Goal: Find specific page/section: Find specific page/section

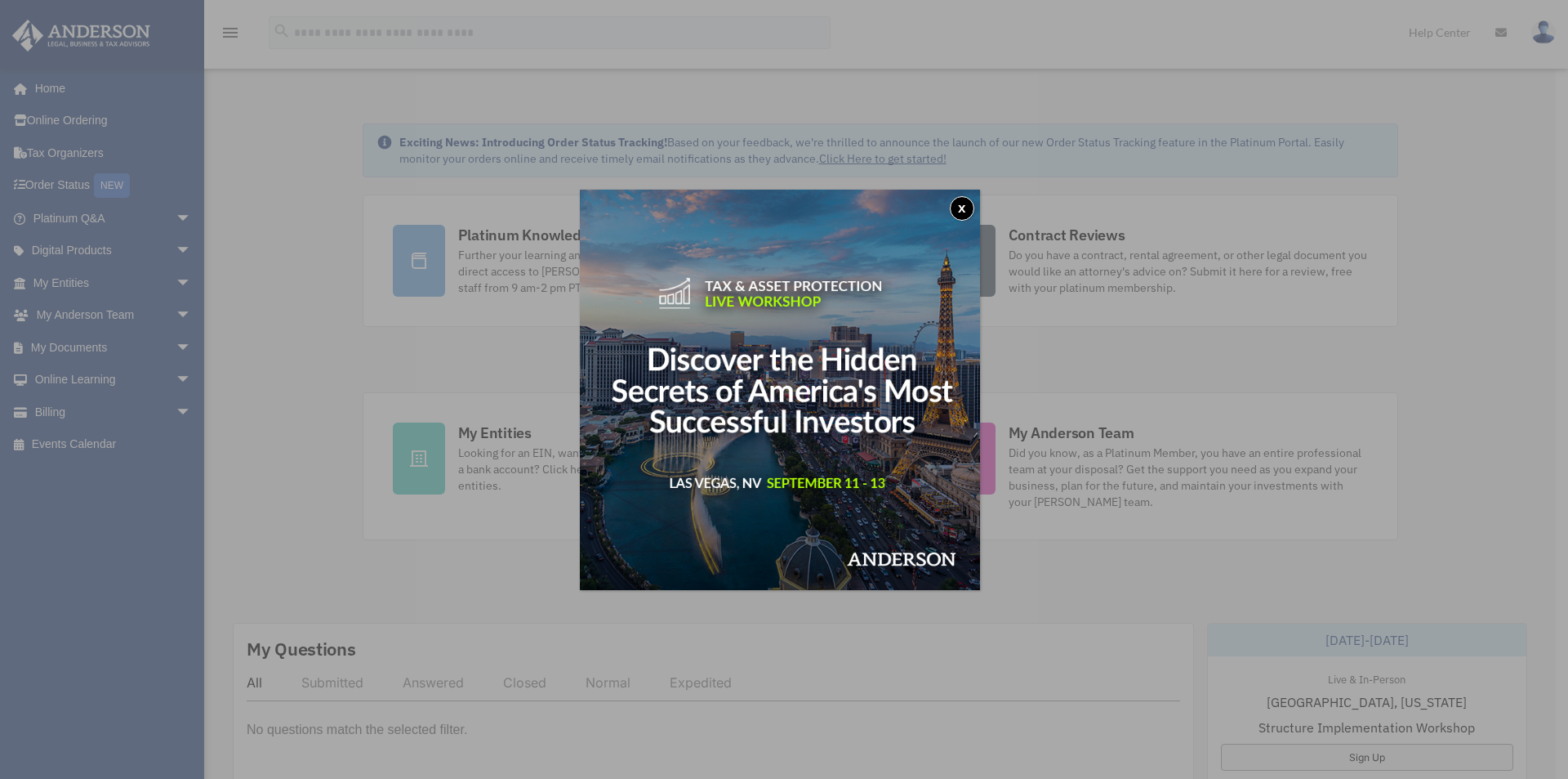
click at [970, 197] on button "x" at bounding box center [962, 208] width 24 height 24
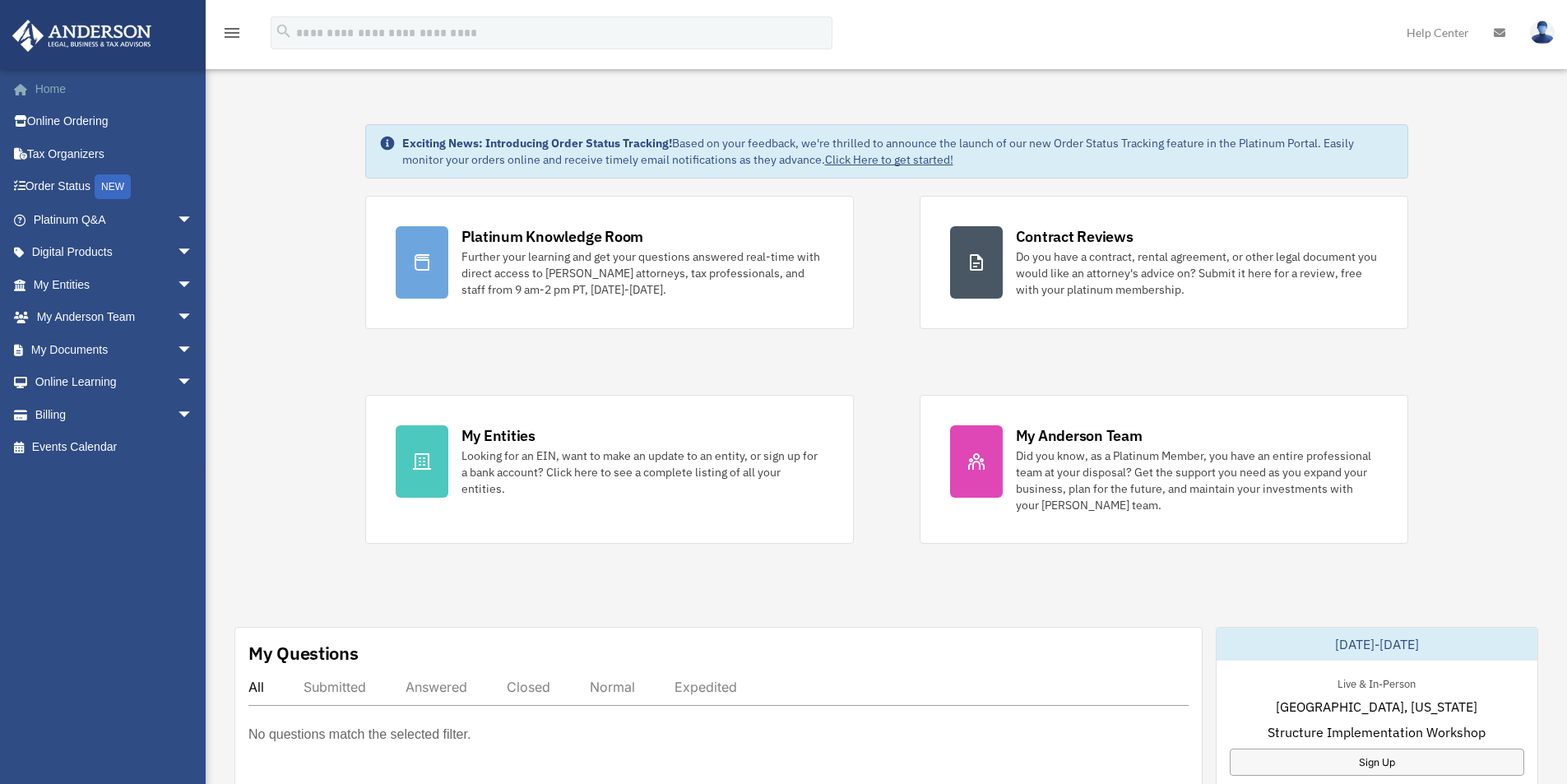
click at [60, 88] on link "Home" at bounding box center [114, 89] width 206 height 33
click at [90, 351] on link "My Documents arrow_drop_down" at bounding box center [114, 349] width 206 height 33
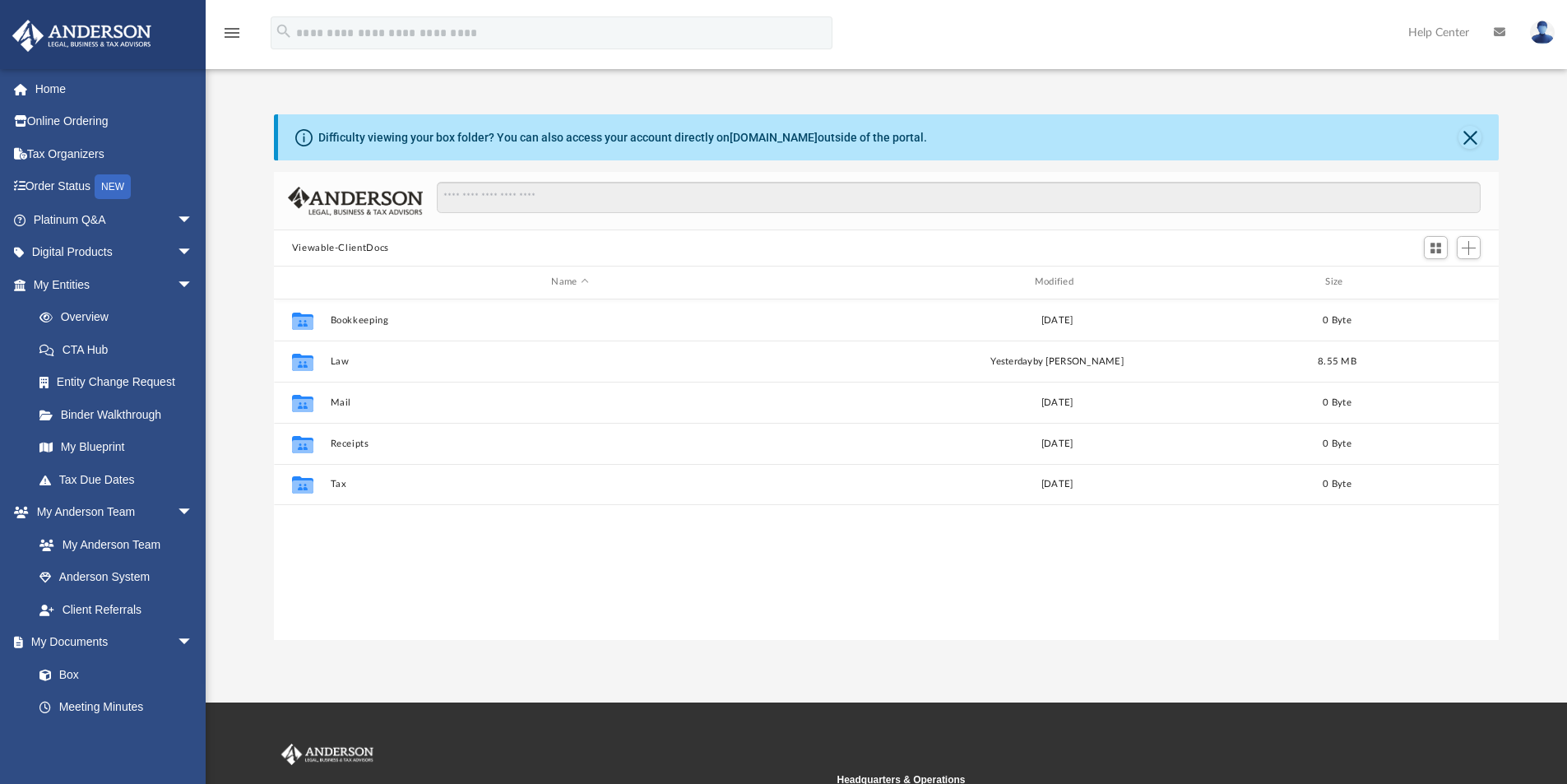
scroll to position [362, 1213]
click at [60, 673] on link "Box" at bounding box center [120, 674] width 195 height 33
click at [70, 668] on link "Box" at bounding box center [120, 674] width 195 height 33
click at [108, 703] on link "Meeting Minutes" at bounding box center [120, 707] width 195 height 33
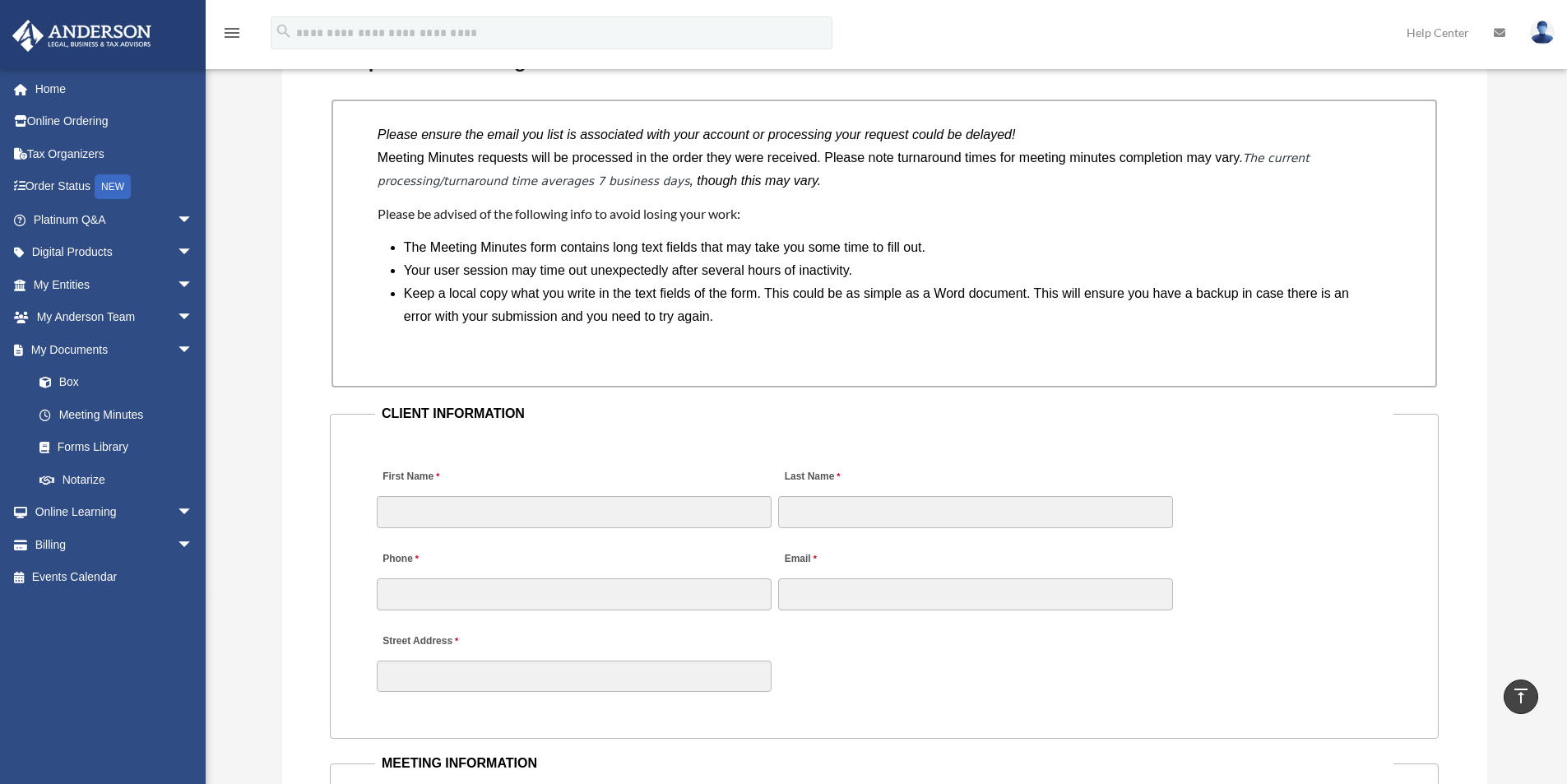
scroll to position [1644, 0]
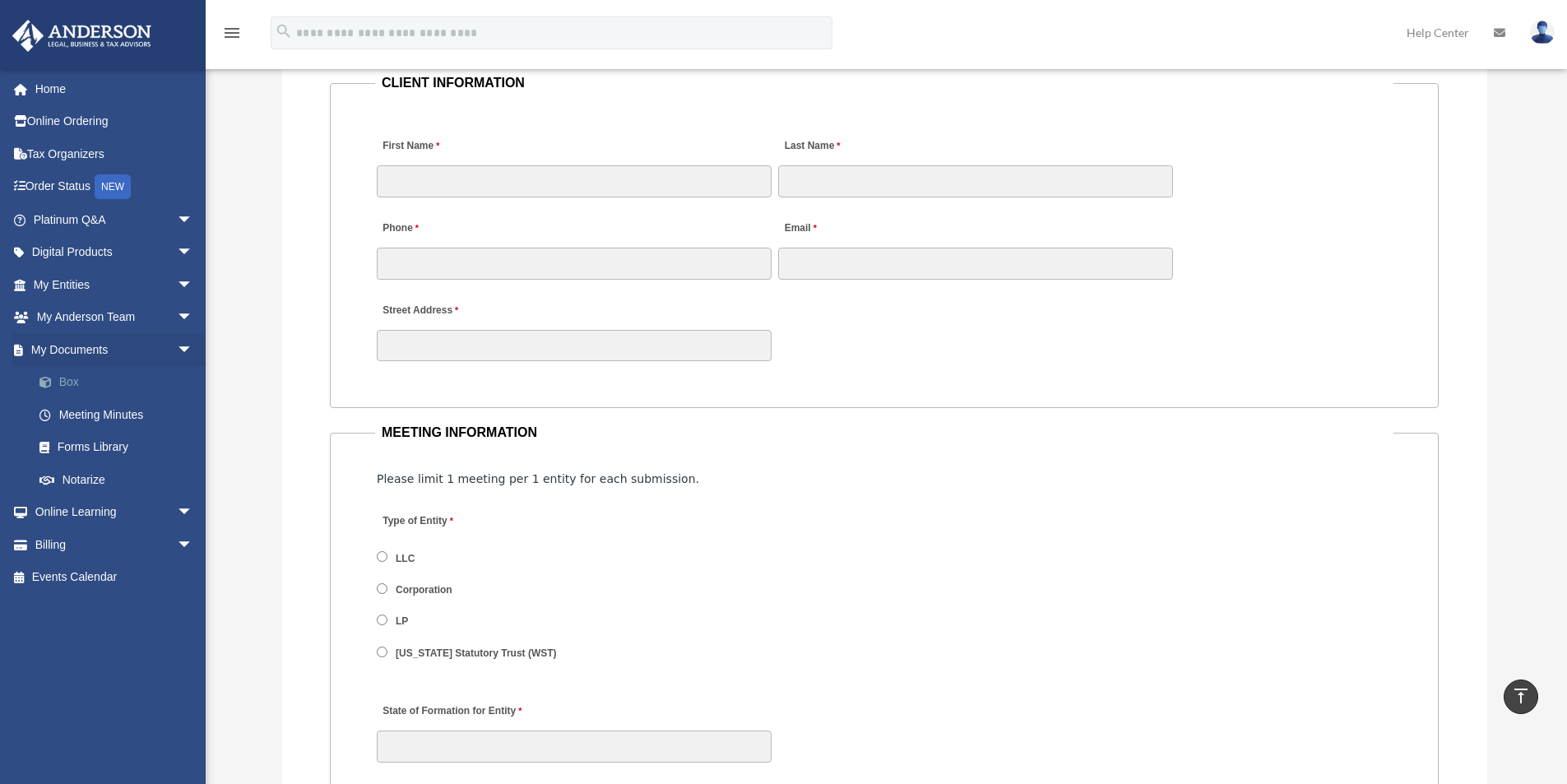
click at [68, 379] on link "Box" at bounding box center [120, 381] width 195 height 33
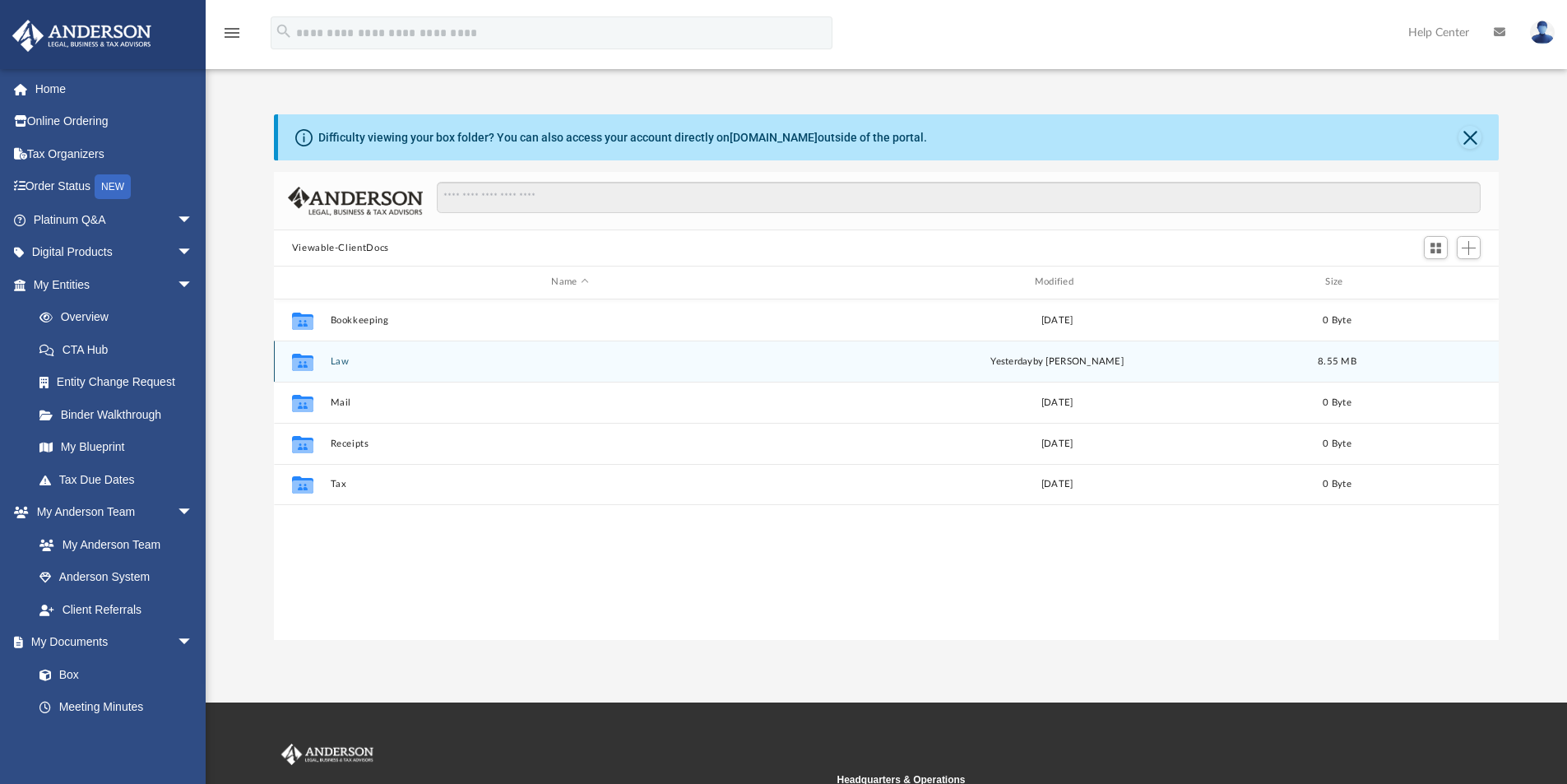
scroll to position [362, 1213]
click at [334, 357] on button "Law" at bounding box center [570, 361] width 479 height 10
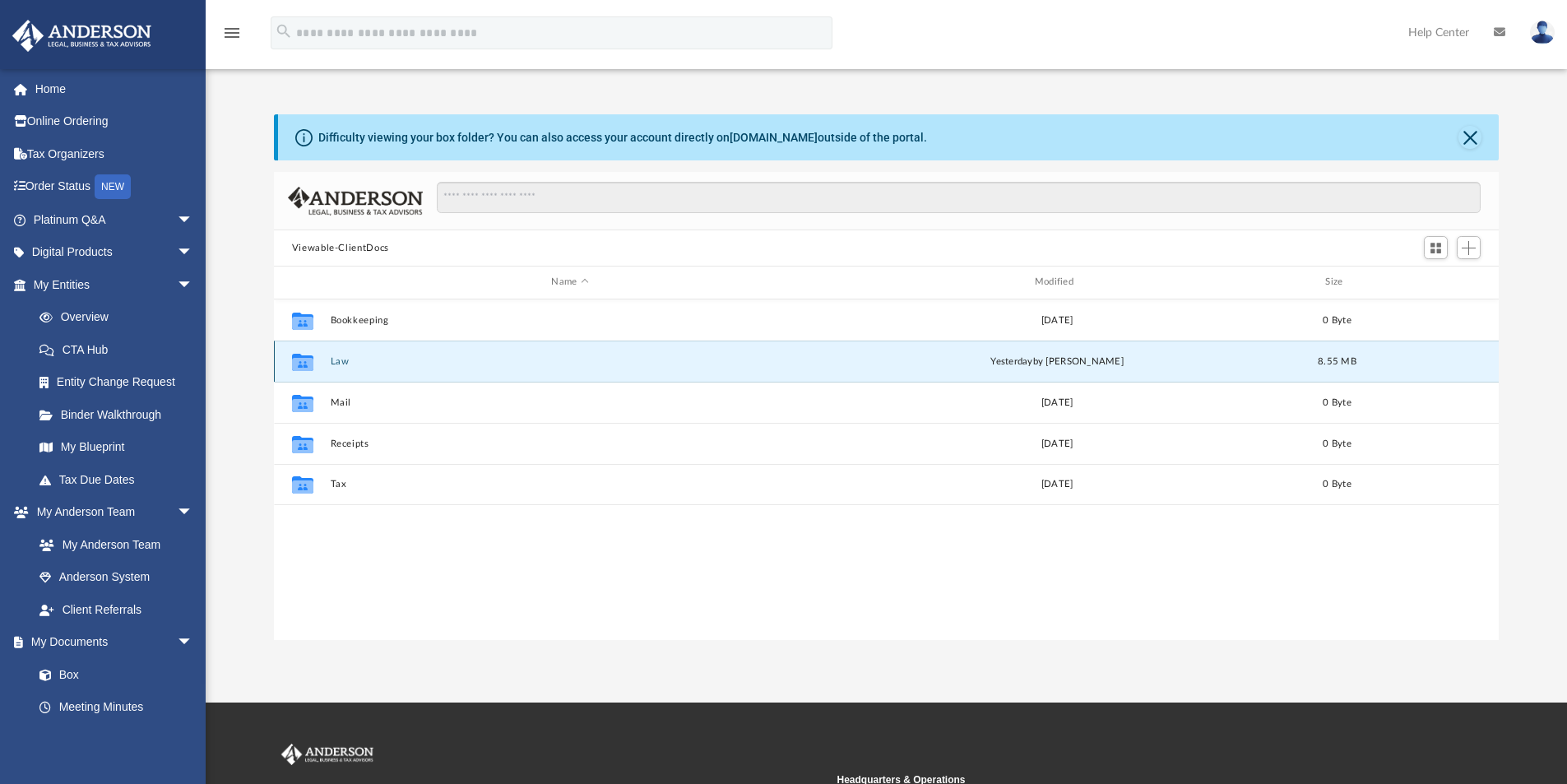
click at [334, 357] on button "Law" at bounding box center [570, 361] width 479 height 10
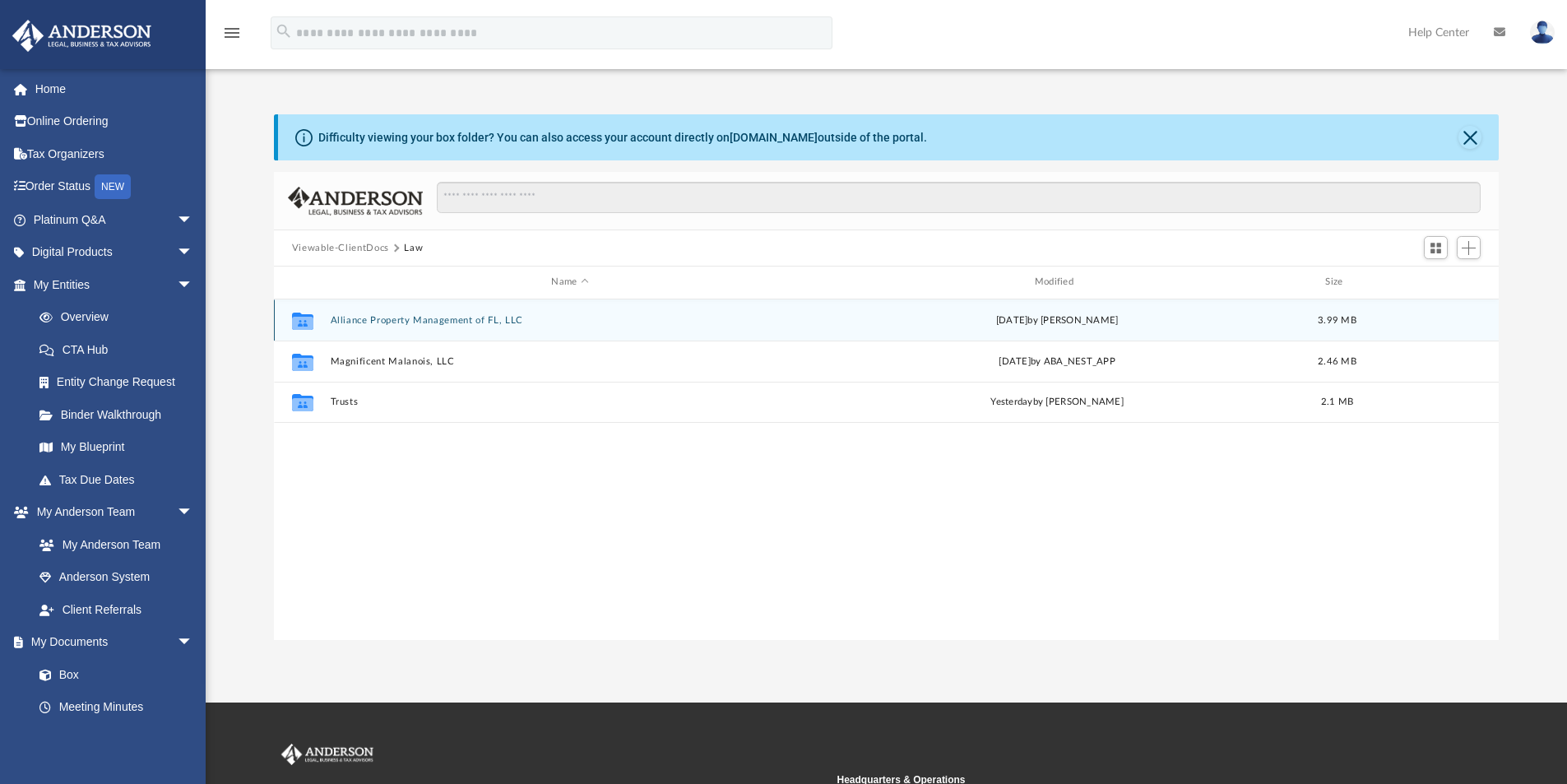
click at [418, 316] on button "Alliance Property Management of FL, LLC" at bounding box center [570, 320] width 479 height 10
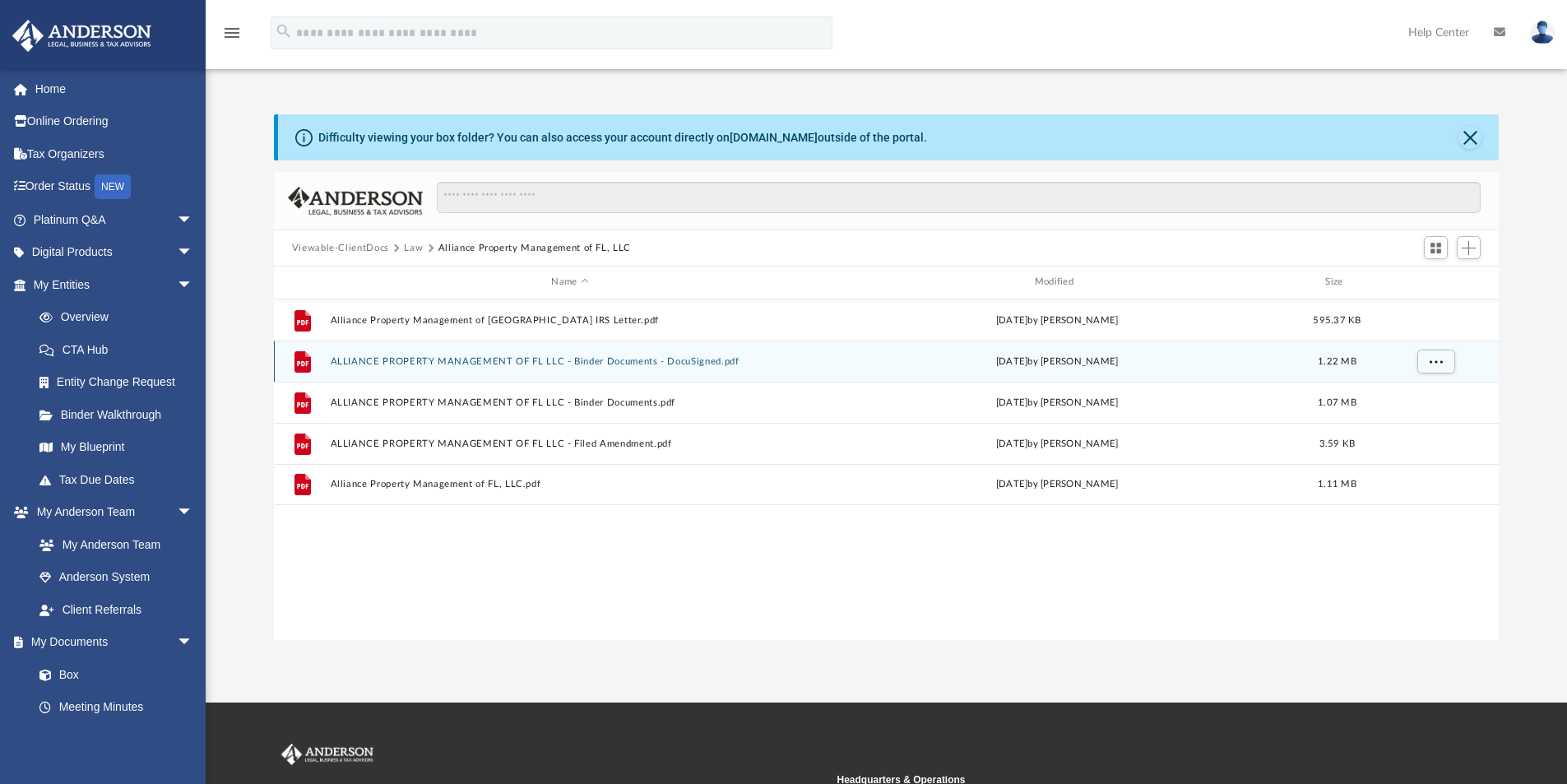
click at [482, 364] on button "ALLIANCE PROPERTY MANAGEMENT OF FL LLC - Binder Documents - DocuSigned.pdf" at bounding box center [570, 361] width 479 height 10
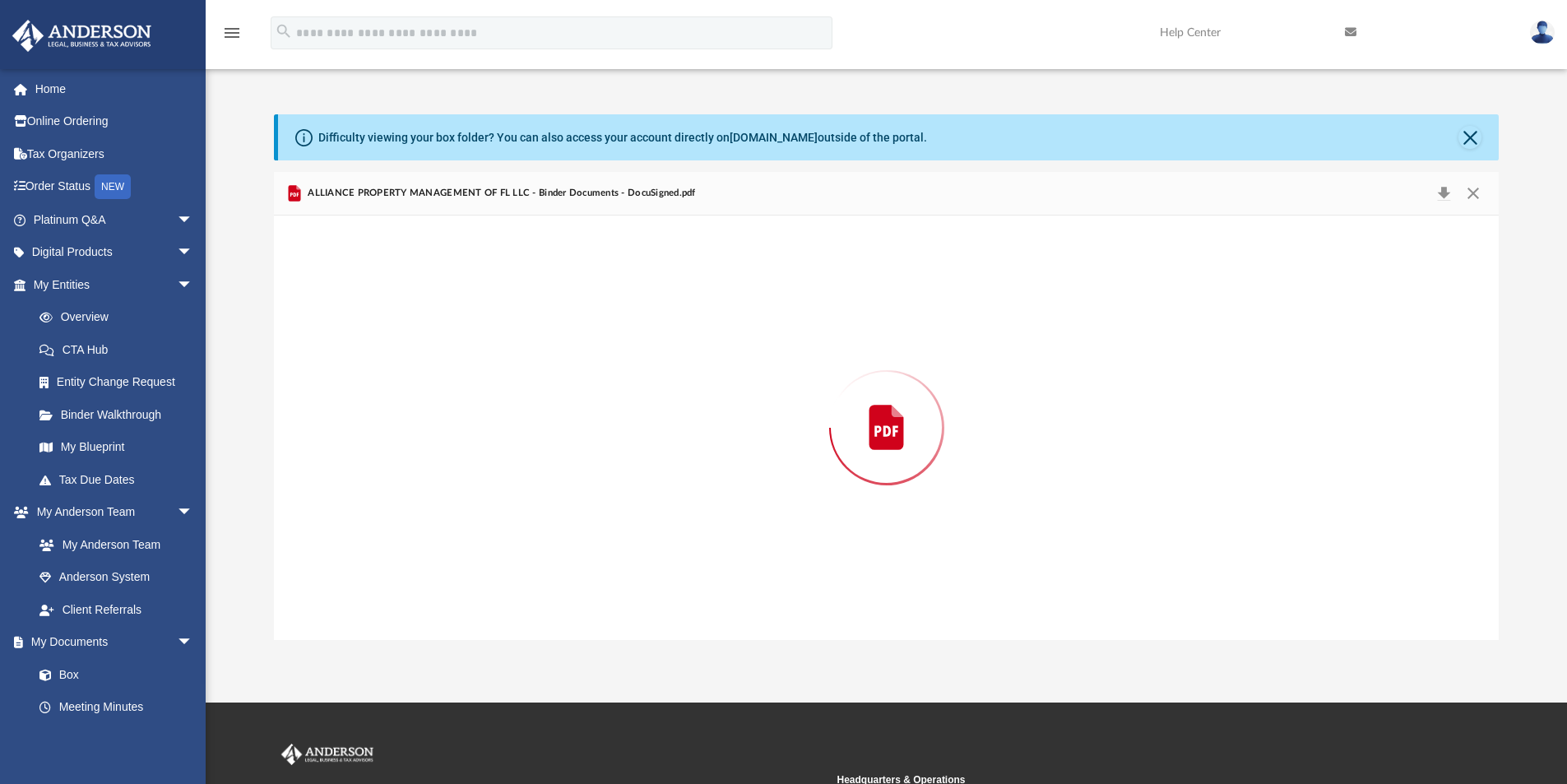
click at [482, 364] on div "Preview" at bounding box center [887, 427] width 1226 height 424
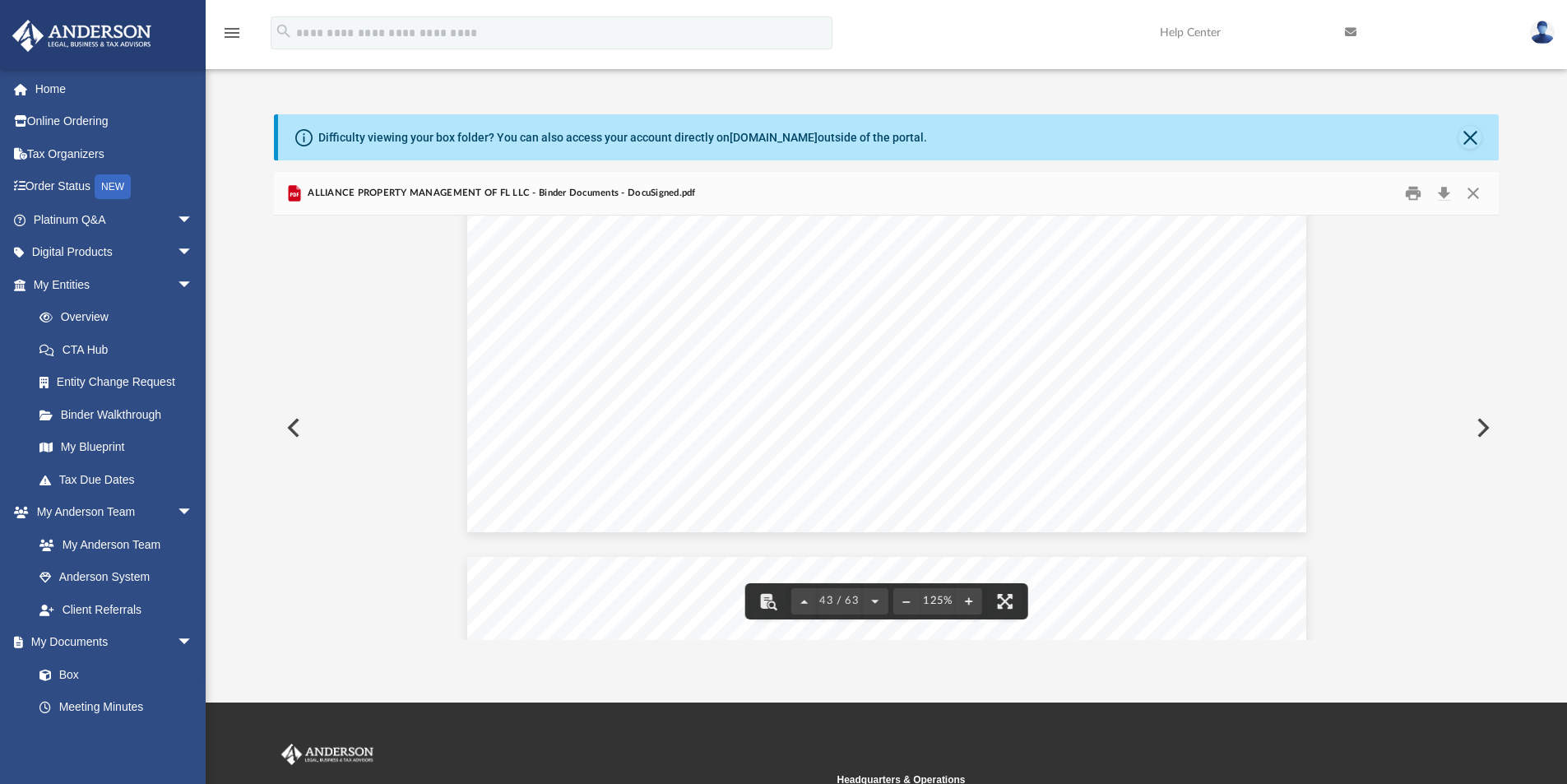
scroll to position [46866, 0]
